Goal: Information Seeking & Learning: Learn about a topic

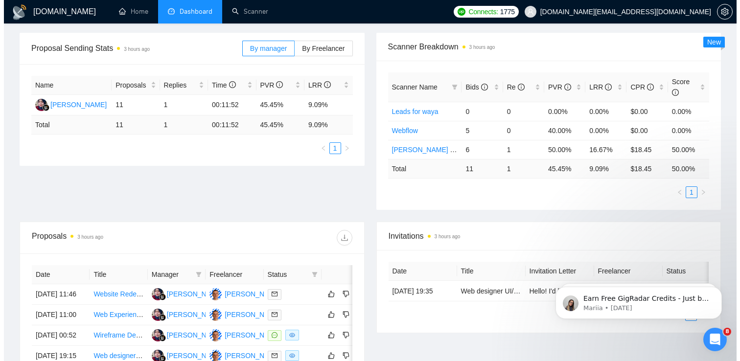
scroll to position [246, 0]
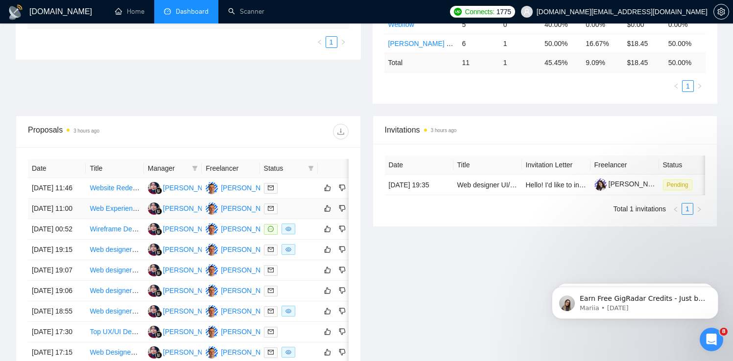
click at [315, 219] on td at bounding box center [289, 209] width 58 height 21
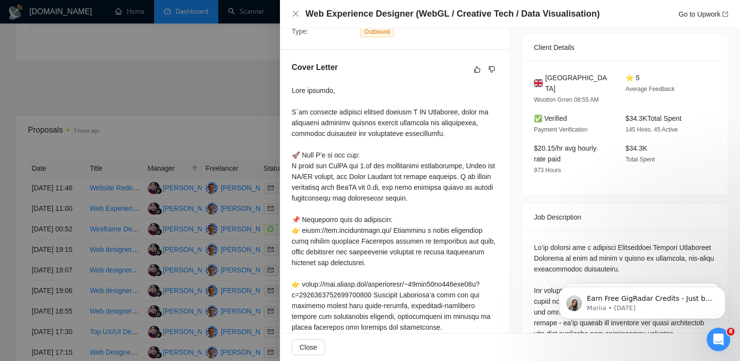
scroll to position [284, 0]
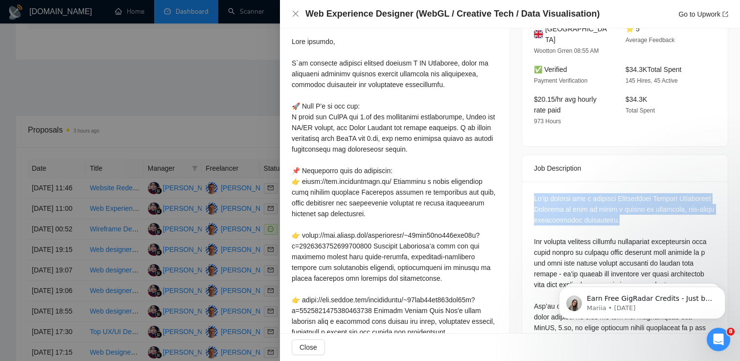
drag, startPoint x: 685, startPoint y: 223, endPoint x: 528, endPoint y: 192, distance: 160.5
click at [528, 193] on div at bounding box center [625, 357] width 206 height 350
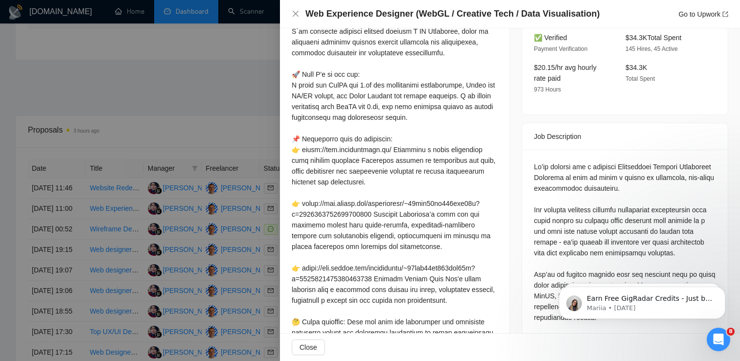
click at [697, 235] on div at bounding box center [625, 323] width 182 height 323
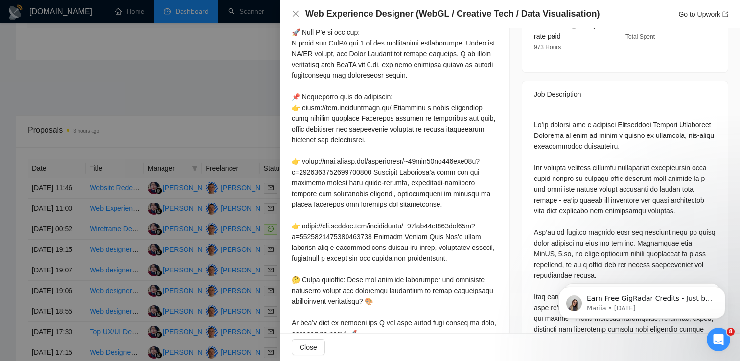
scroll to position [364, 0]
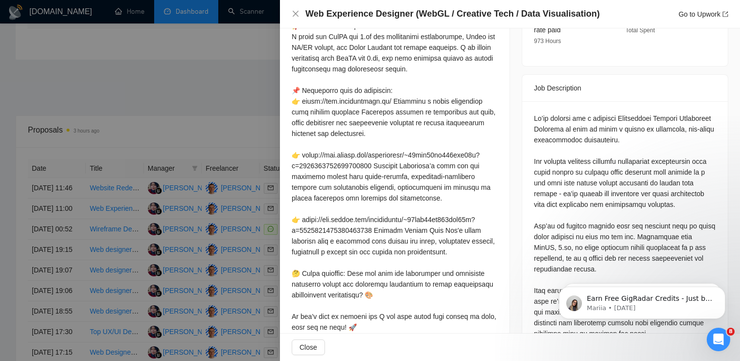
drag, startPoint x: 609, startPoint y: 270, endPoint x: 542, endPoint y: 134, distance: 151.9
click at [544, 266] on html "Earn Free GigRadar Credits - Just by Sharing Your Story! 💬 Want more credits fo…" at bounding box center [642, 300] width 196 height 69
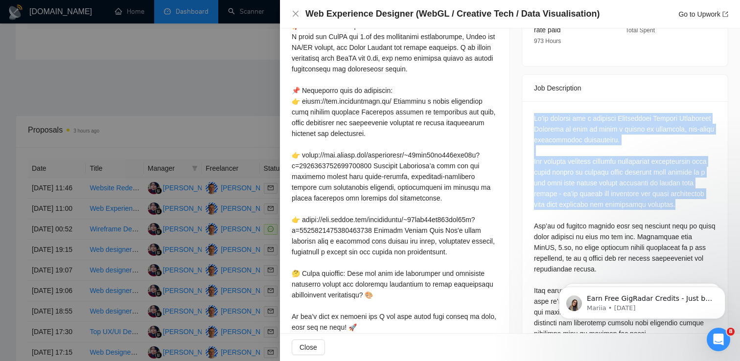
drag, startPoint x: 531, startPoint y: 118, endPoint x: 712, endPoint y: 208, distance: 202.7
click at [712, 208] on div at bounding box center [625, 276] width 206 height 350
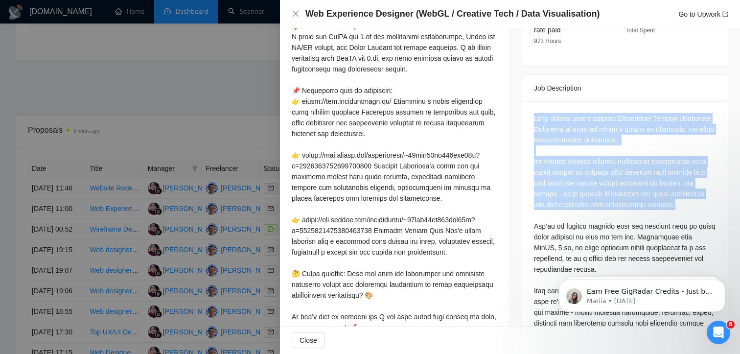
click at [706, 209] on div at bounding box center [706, 209] width 0 height 0
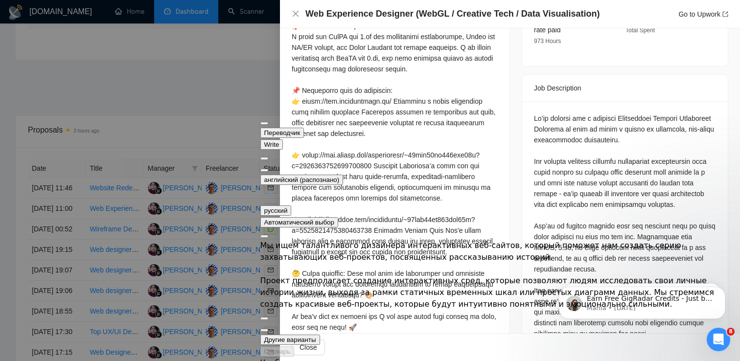
click at [252, 254] on div at bounding box center [370, 180] width 740 height 361
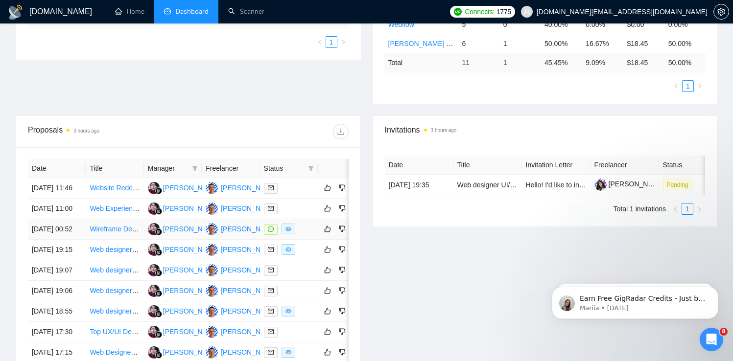
click at [306, 235] on div at bounding box center [289, 229] width 50 height 11
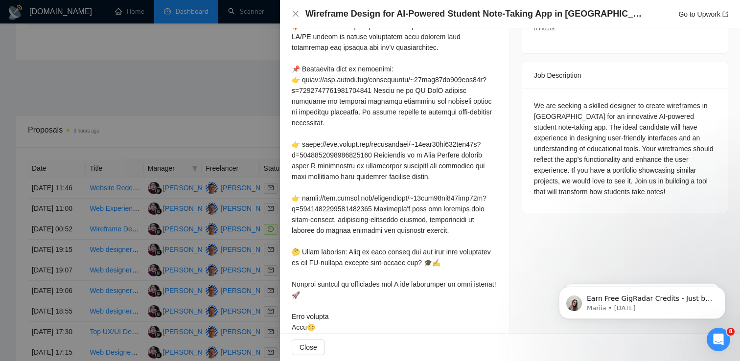
click at [659, 186] on div "We are seeking a skilled designer to create wireframes in [GEOGRAPHIC_DATA] for…" at bounding box center [625, 151] width 206 height 124
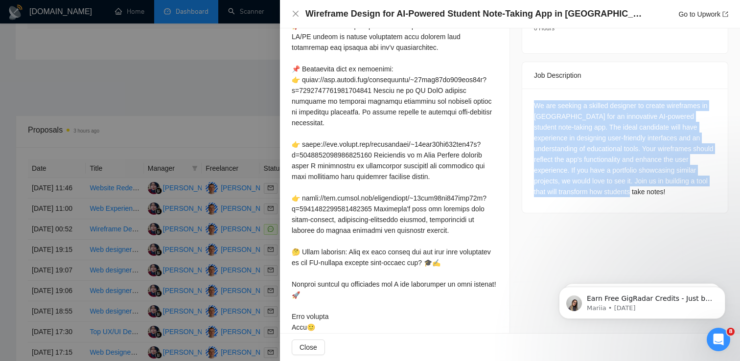
drag, startPoint x: 660, startPoint y: 183, endPoint x: 532, endPoint y: 87, distance: 159.8
click at [532, 89] on div "We are seeking a skilled designer to create wireframes in [GEOGRAPHIC_DATA] for…" at bounding box center [625, 151] width 206 height 124
click at [530, 74] on div at bounding box center [530, 74] width 0 height 0
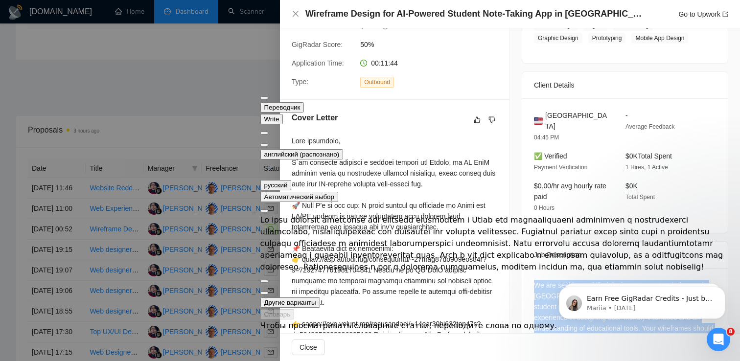
scroll to position [27, 0]
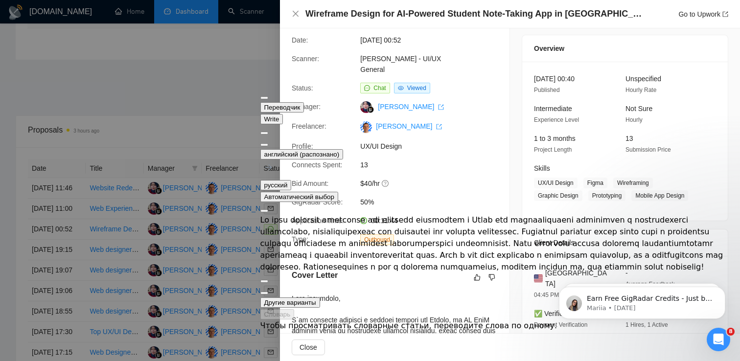
click at [607, 217] on div "[DATE] 00:40 Published Unspecified Hourly Rate Intermediate Experience Level No…" at bounding box center [625, 141] width 206 height 159
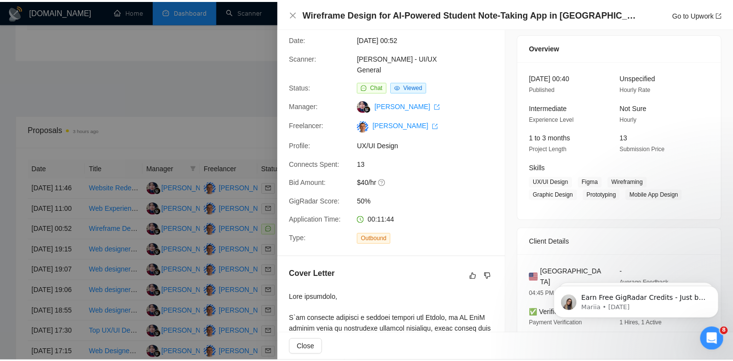
scroll to position [206, 0]
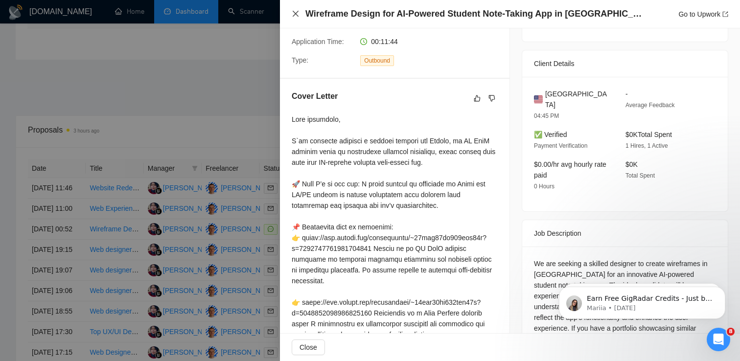
click at [296, 10] on icon "close" at bounding box center [296, 14] width 8 height 8
